Goal: Task Accomplishment & Management: Complete application form

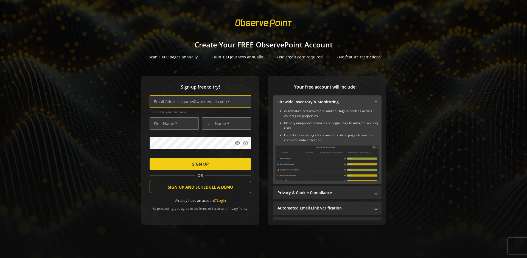
click at [199, 102] on input "text" at bounding box center [201, 102] width 102 height 12
type input "[EMAIL_ADDRESS][DOMAIN_NAME]"
click at [173, 124] on input "text" at bounding box center [174, 124] width 49 height 12
type input "Test"
click at [225, 124] on input "text" at bounding box center [226, 124] width 49 height 12
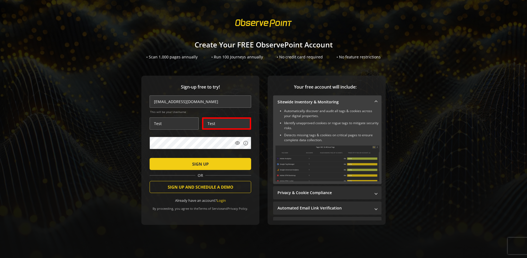
type input "Test"
click at [199, 164] on span "SIGN UP" at bounding box center [200, 164] width 16 height 10
